Goal: Communication & Community: Answer question/provide support

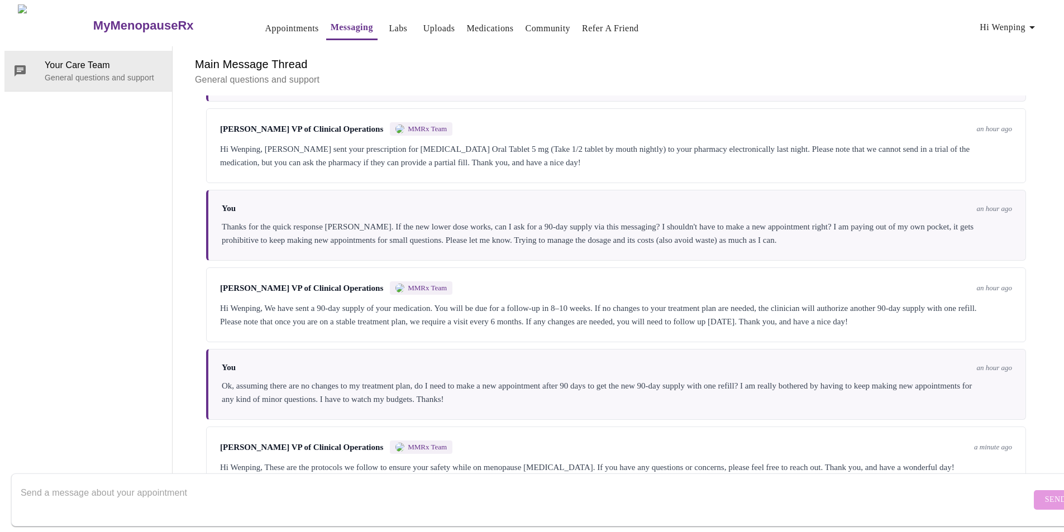
click at [302, 489] on textarea "Send a message about your appointment" at bounding box center [526, 500] width 1010 height 36
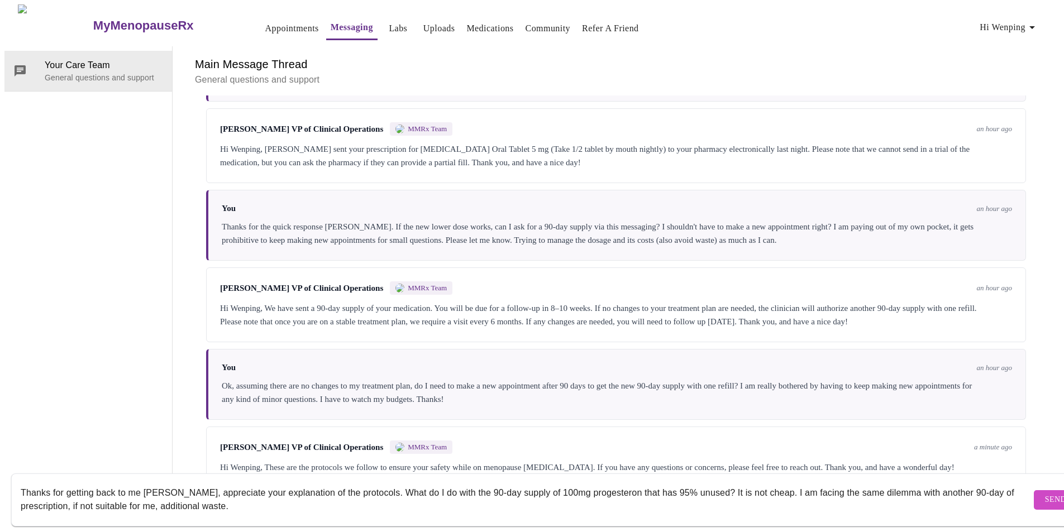
scroll to position [42, 0]
click at [256, 498] on textarea "Thanks for getting back to me [PERSON_NAME], appreciate your explanation of the…" at bounding box center [526, 500] width 1010 height 36
click at [229, 493] on textarea "Thanks for getting back to me [PERSON_NAME], appreciate your explanation of the…" at bounding box center [526, 500] width 1010 height 36
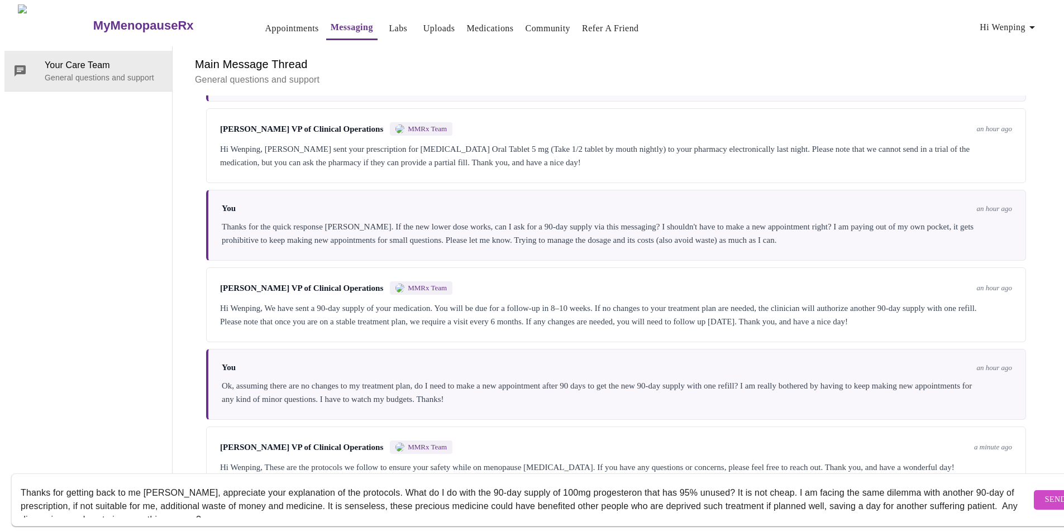
scroll to position [13, 0]
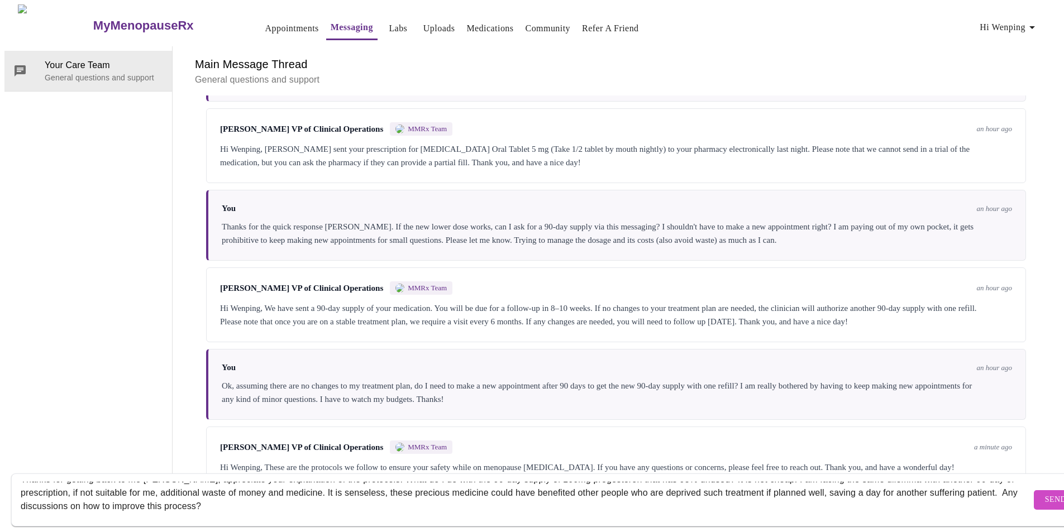
drag, startPoint x: 21, startPoint y: 473, endPoint x: 293, endPoint y: 508, distance: 274.8
click at [293, 508] on div "Thanks for getting back to me [PERSON_NAME], appreciate your explanation of the…" at bounding box center [526, 500] width 1010 height 43
paste textarea "Hi [PERSON_NAME], Thank you for getting back to me and for explaining the proto…"
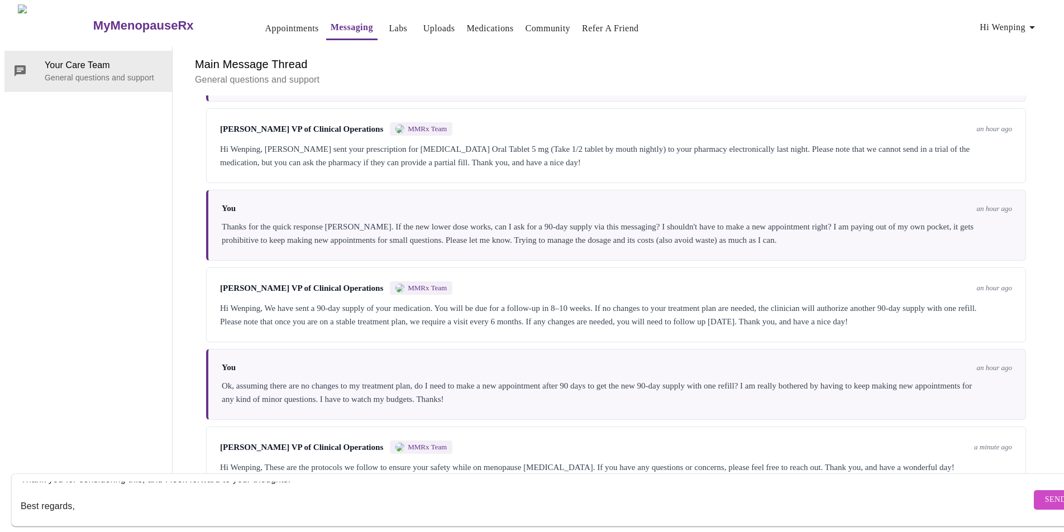
scroll to position [141, 0]
type textarea "Hi [PERSON_NAME], Thank you for getting back to me and for explaining the proto…"
click at [1045, 493] on span "Send" at bounding box center [1055, 500] width 21 height 14
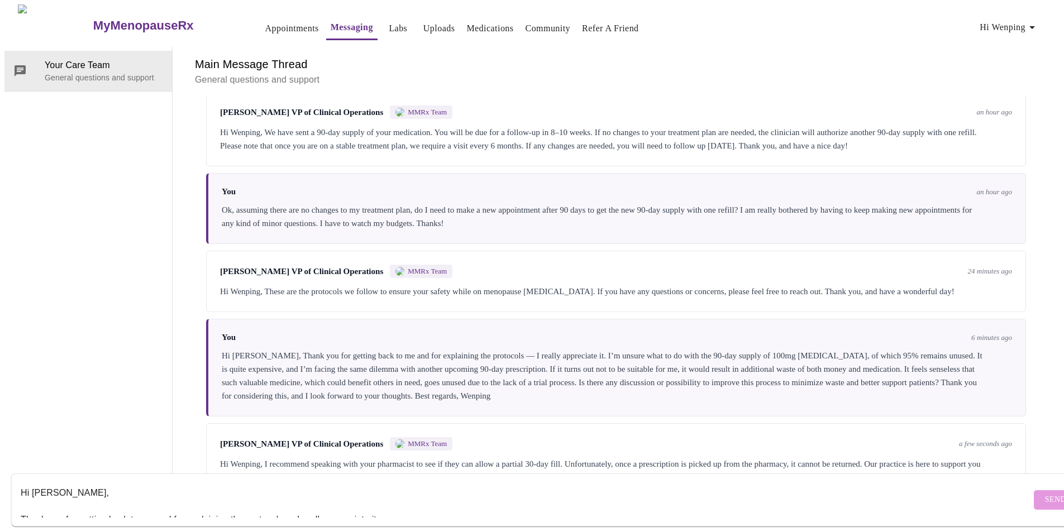
scroll to position [1712, 0]
